Goal: Task Accomplishment & Management: Complete application form

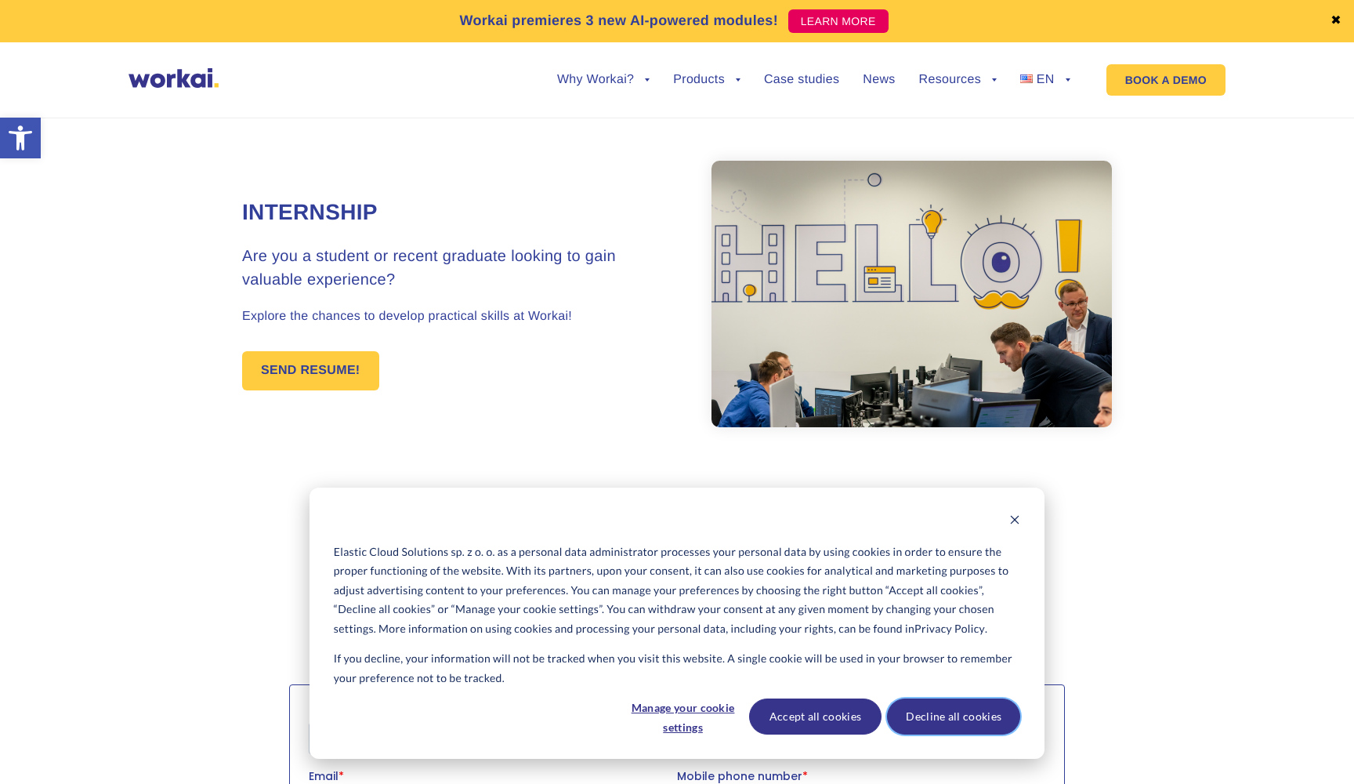
drag, startPoint x: 940, startPoint y: 711, endPoint x: 631, endPoint y: 8, distance: 767.7
click at [940, 711] on button "Decline all cookies" at bounding box center [953, 716] width 133 height 36
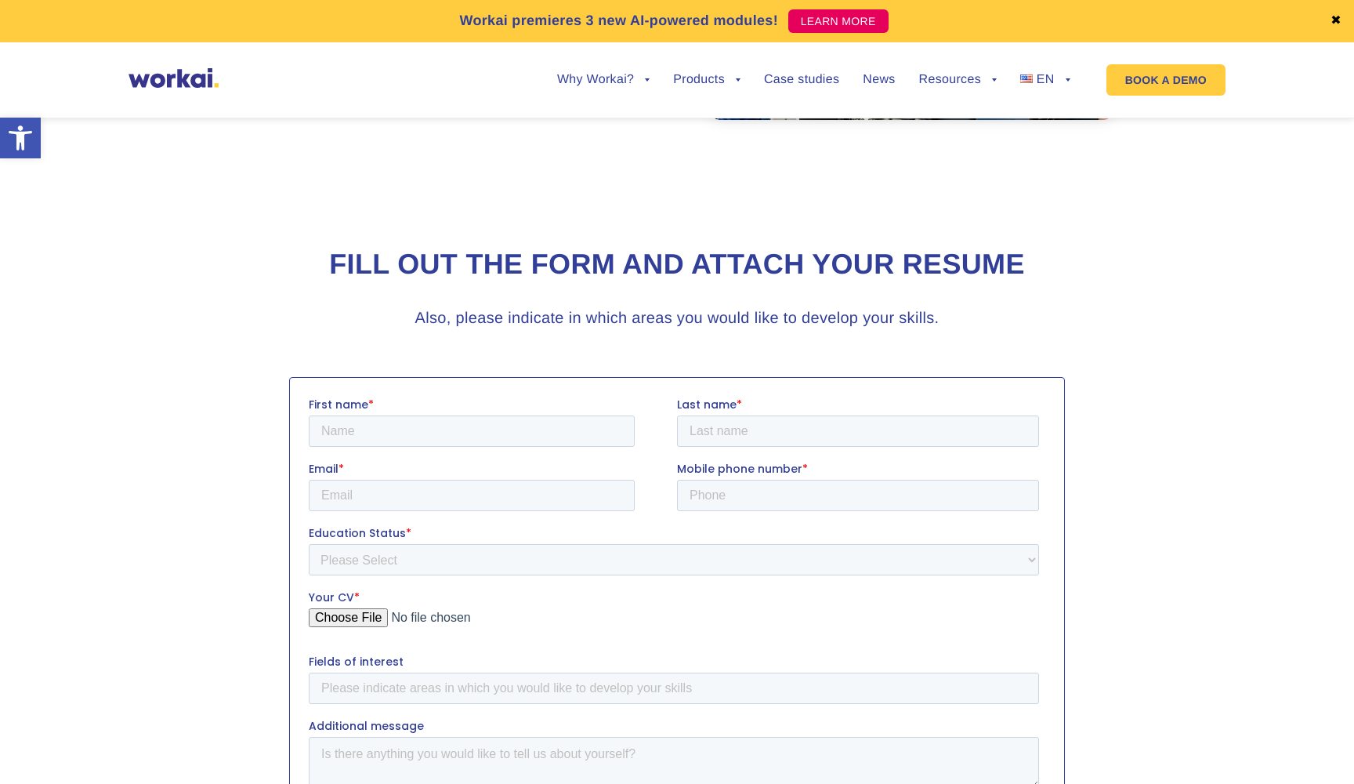
scroll to position [354, 0]
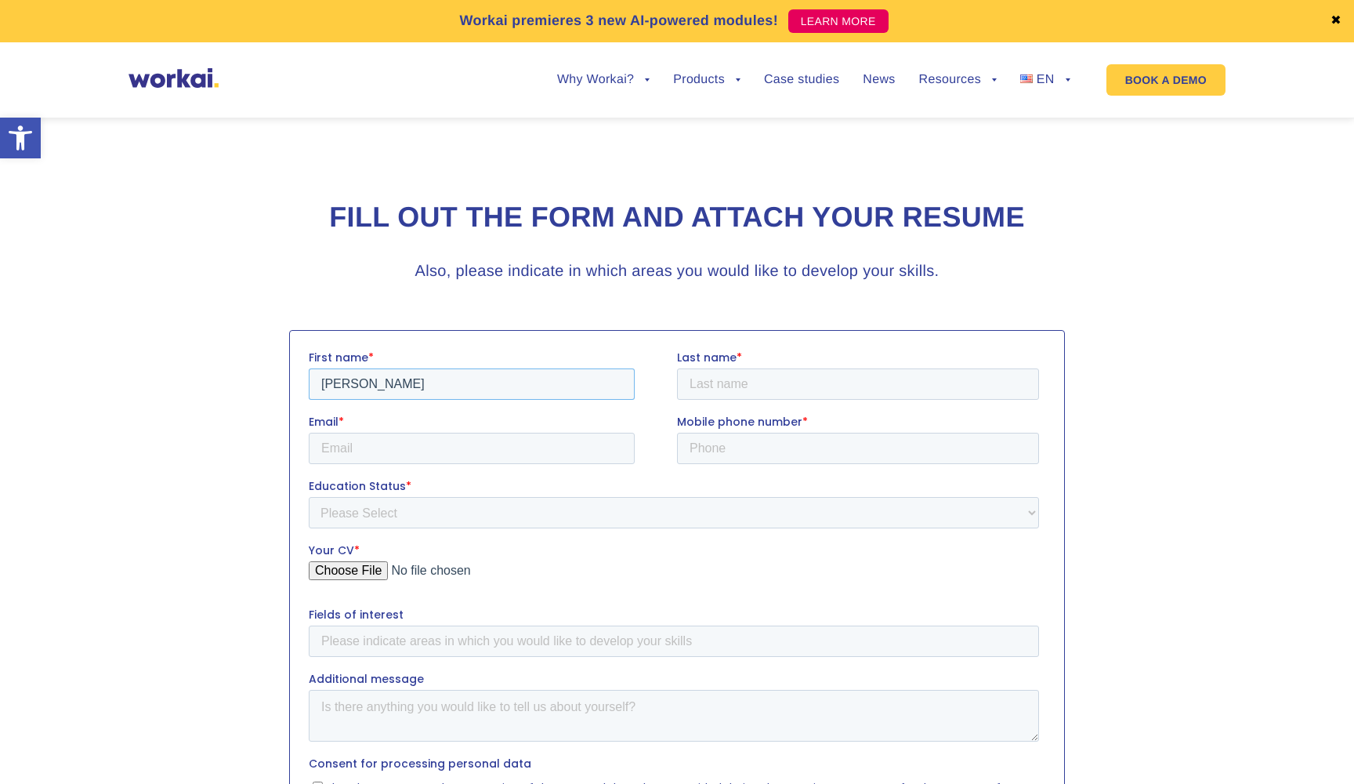
type input "[PERSON_NAME]"
type input "535783303"
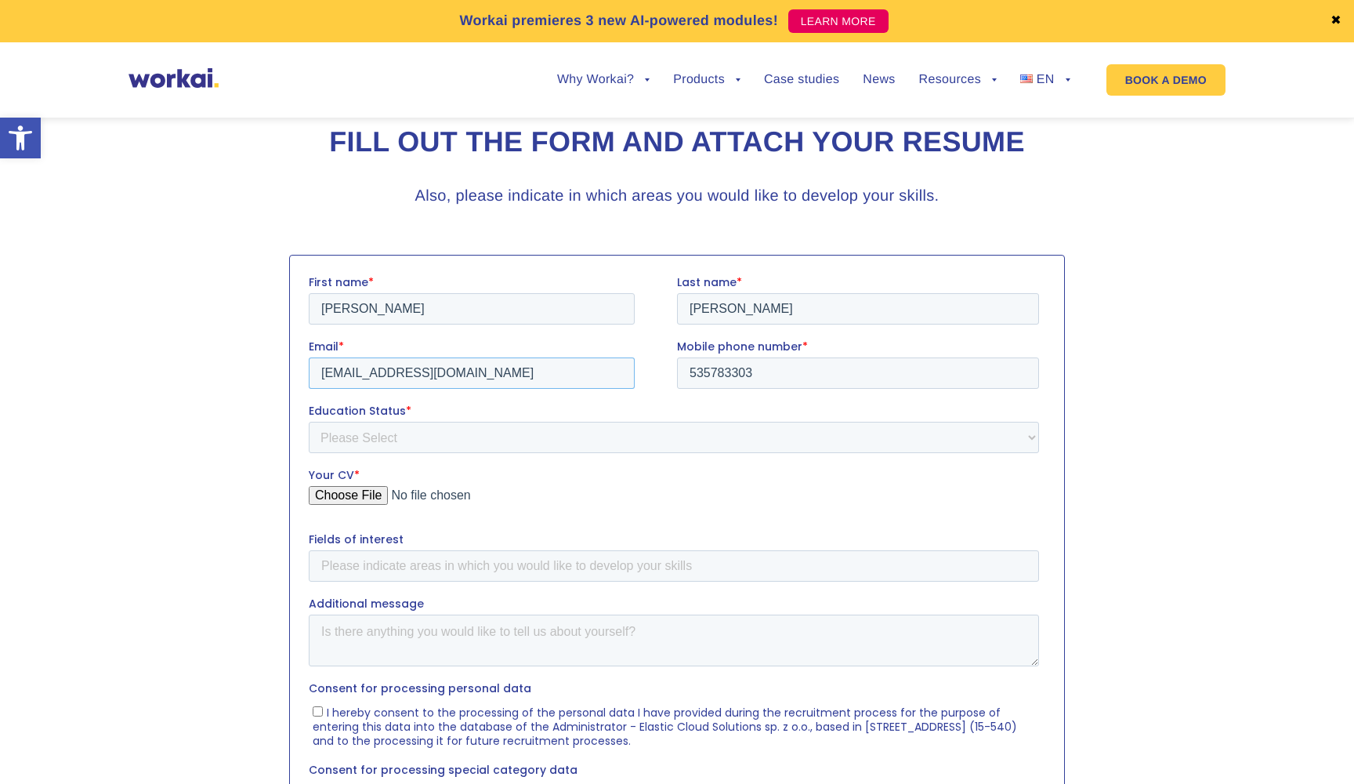
scroll to position [432, 0]
type input "[EMAIL_ADDRESS][DOMAIN_NAME]"
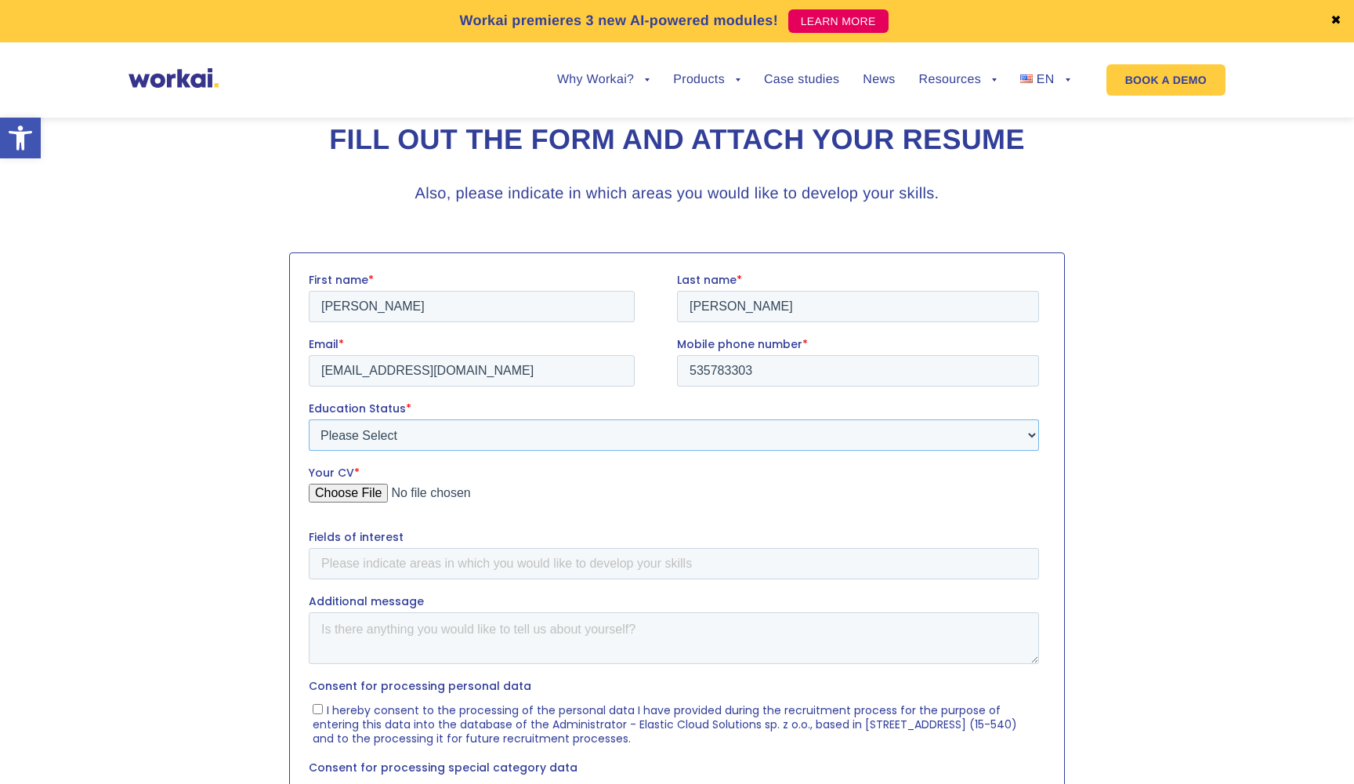
select select "Student"
click at [373, 488] on input "Your CV *" at bounding box center [674, 498] width 730 height 31
type input "C:\fakepath\CV-20.5.pdf"
click at [606, 562] on input "Fields of interest" at bounding box center [674, 562] width 730 height 31
click at [340, 564] on input "AI, [GEOGRAPHIC_DATA]" at bounding box center [674, 562] width 730 height 31
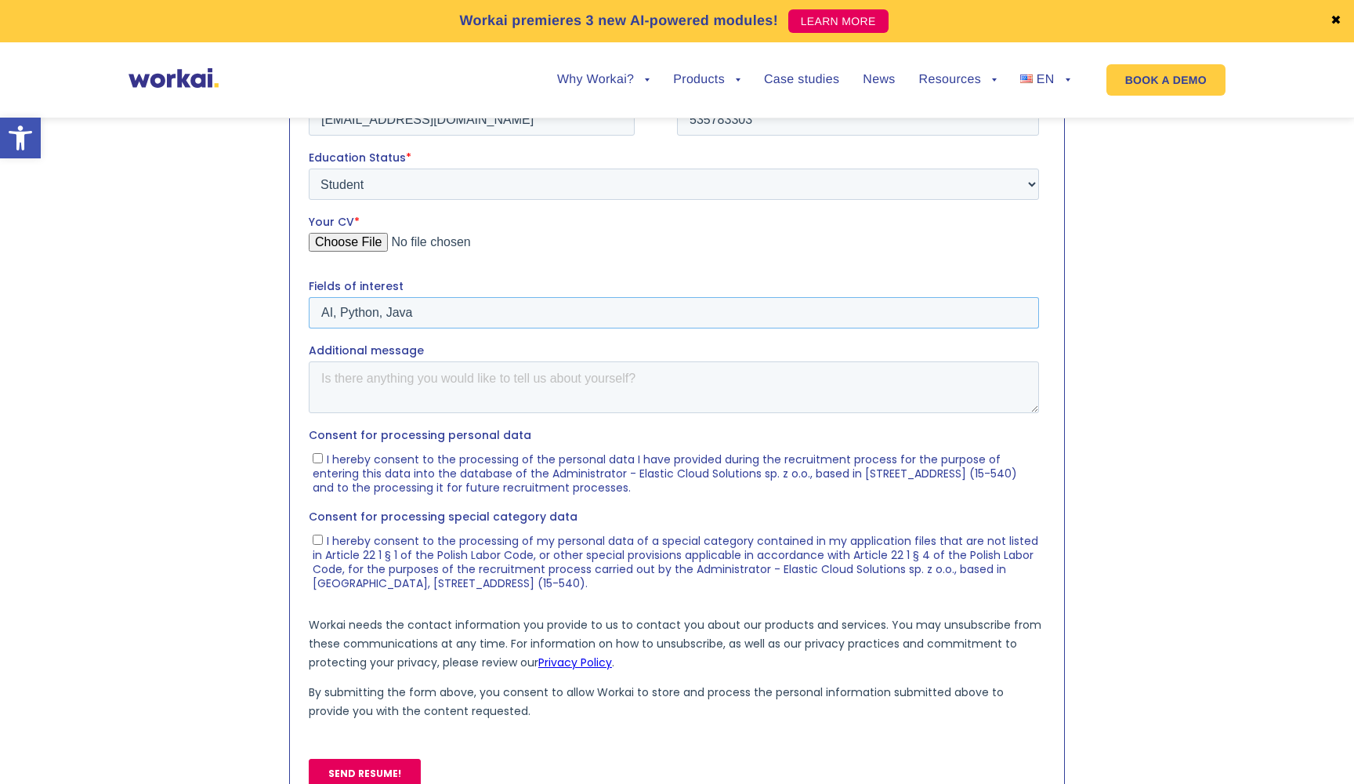
scroll to position [686, 0]
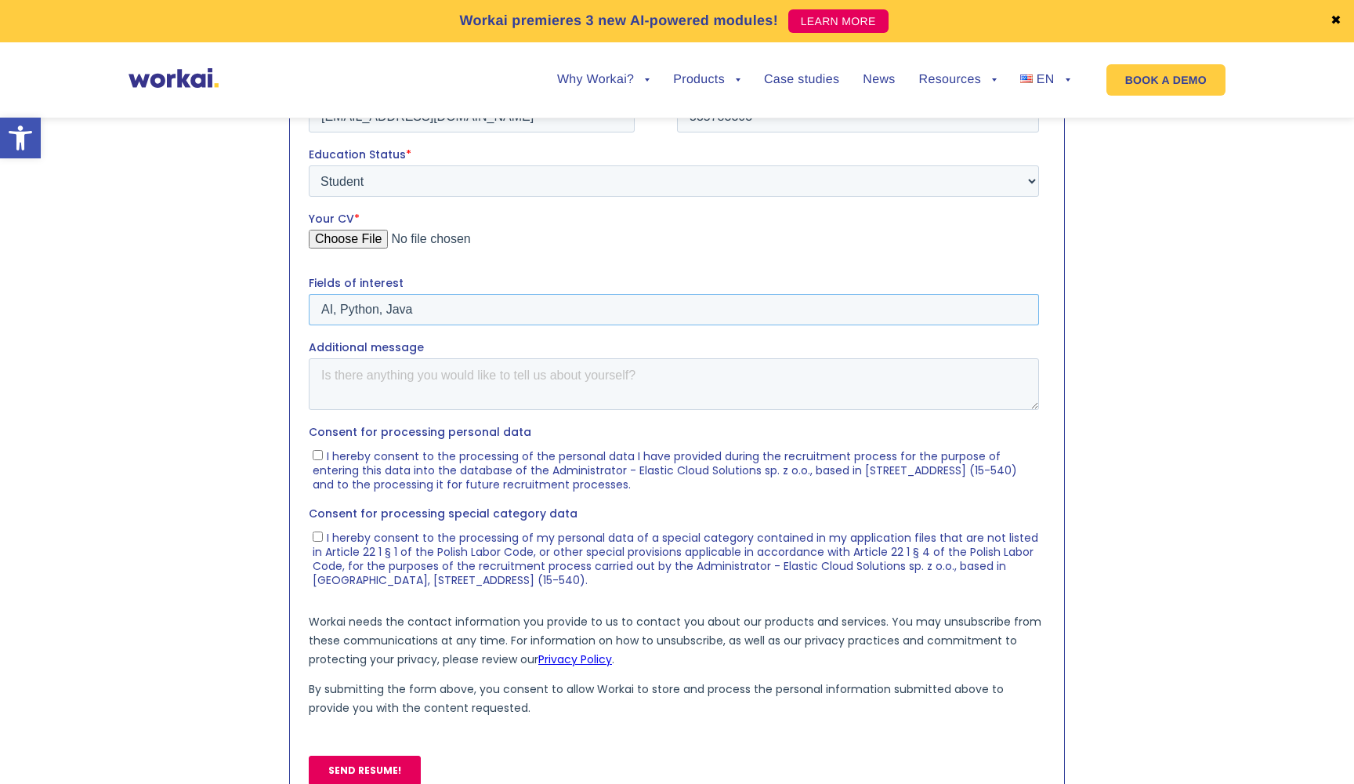
type input "AI, Python, Java"
click at [317, 459] on label "I hereby consent to the processing of the personal data I have provided during …" at bounding box center [676, 469] width 726 height 44
click at [317, 459] on input "I hereby consent to the processing of the personal data I have provided during …" at bounding box center [318, 454] width 10 height 10
checkbox input "true"
click at [316, 534] on input "I hereby consent to the processing of my personal data of a special category co…" at bounding box center [318, 536] width 10 height 10
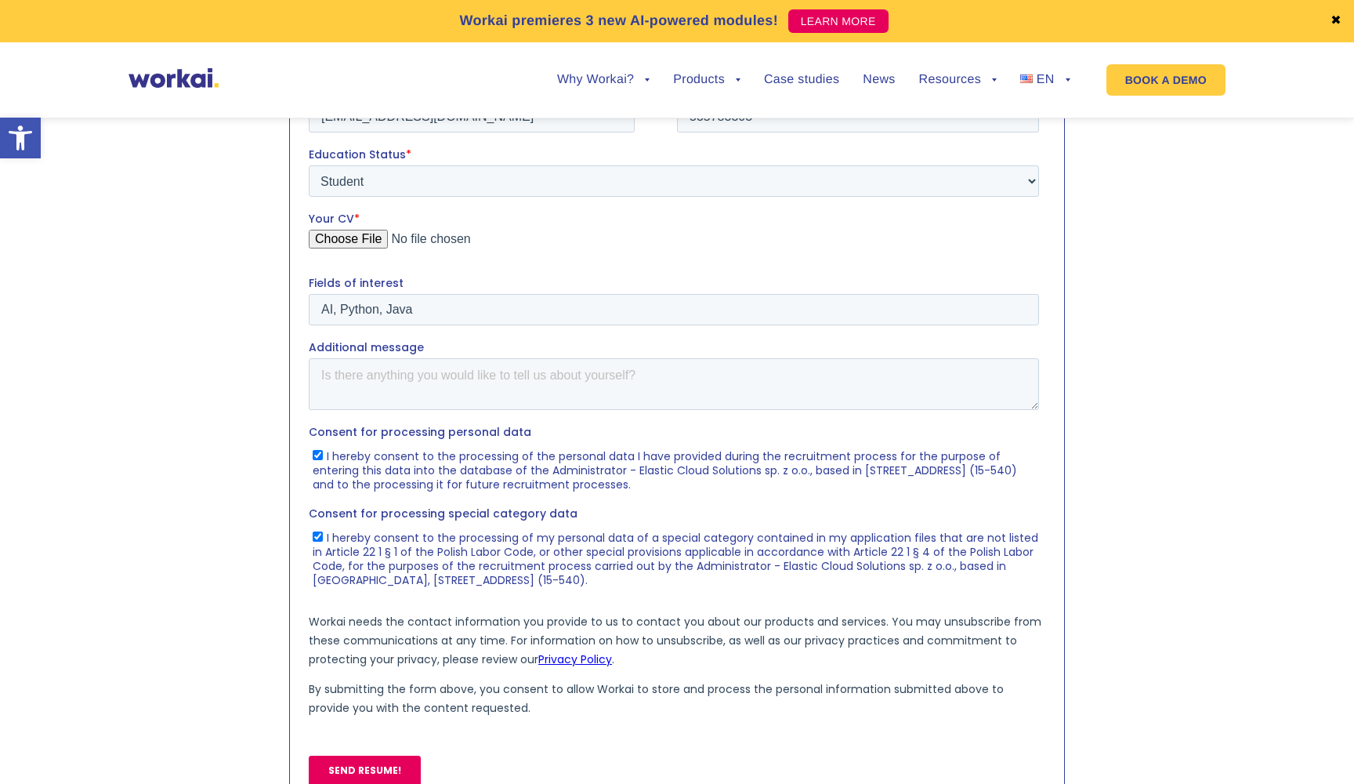
checkbox input "true"
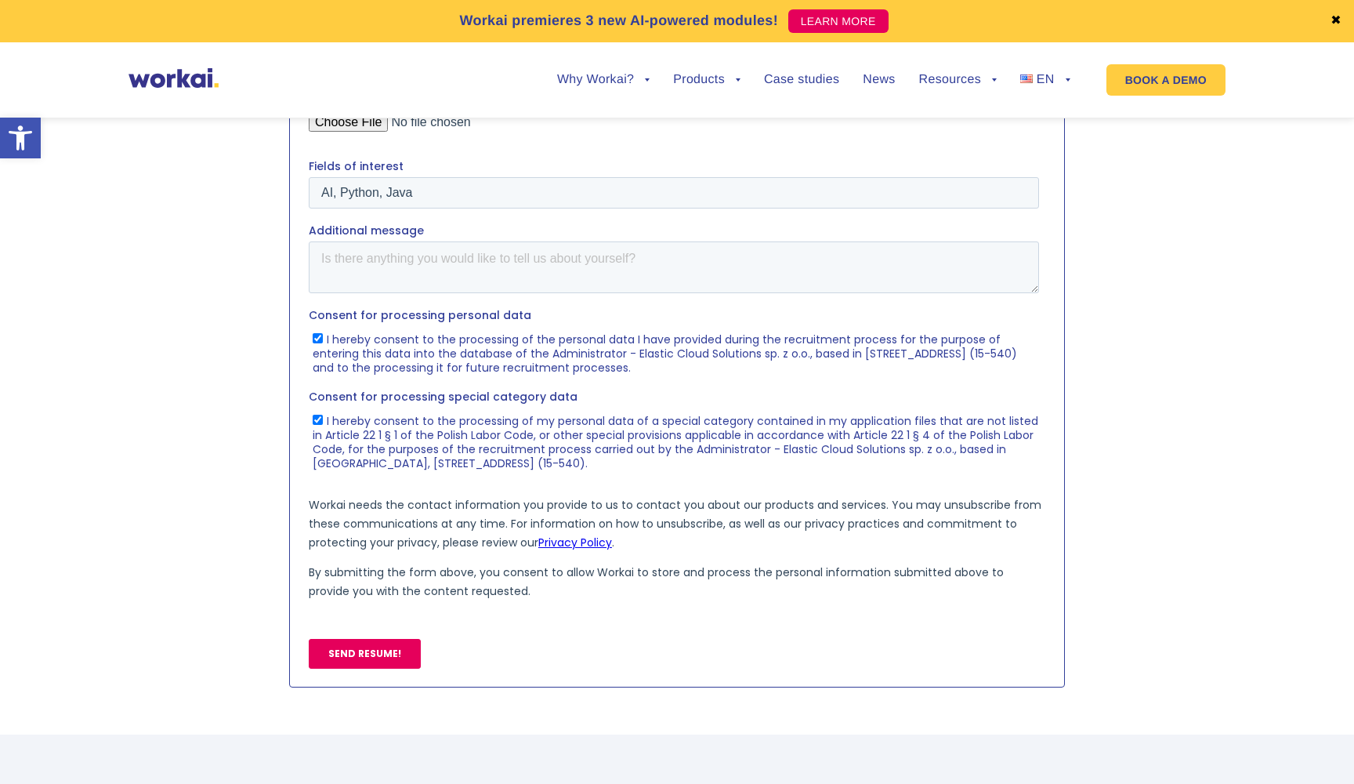
scroll to position [804, 0]
click at [343, 653] on input "SEND RESUME!" at bounding box center [365, 652] width 112 height 30
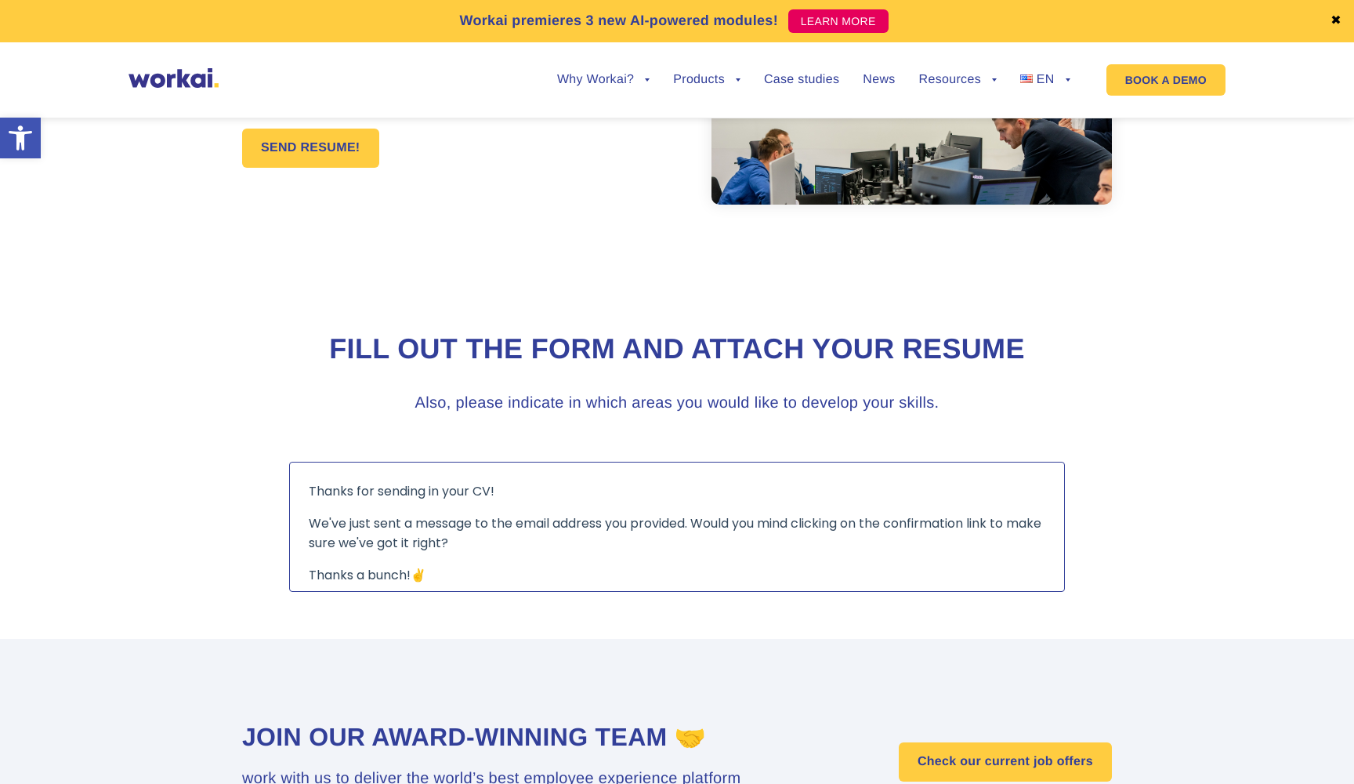
scroll to position [223, 0]
